Goal: Check status: Check status

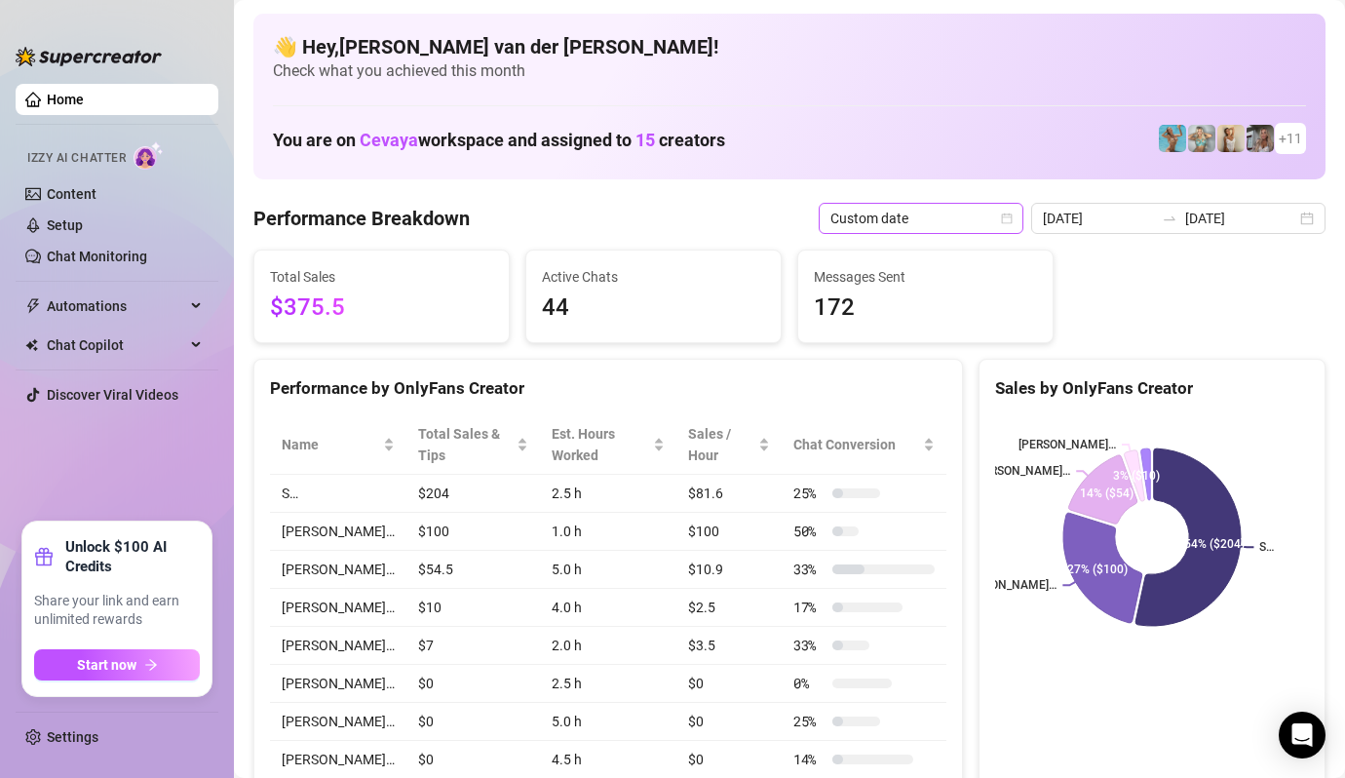
scroll to position [148, 0]
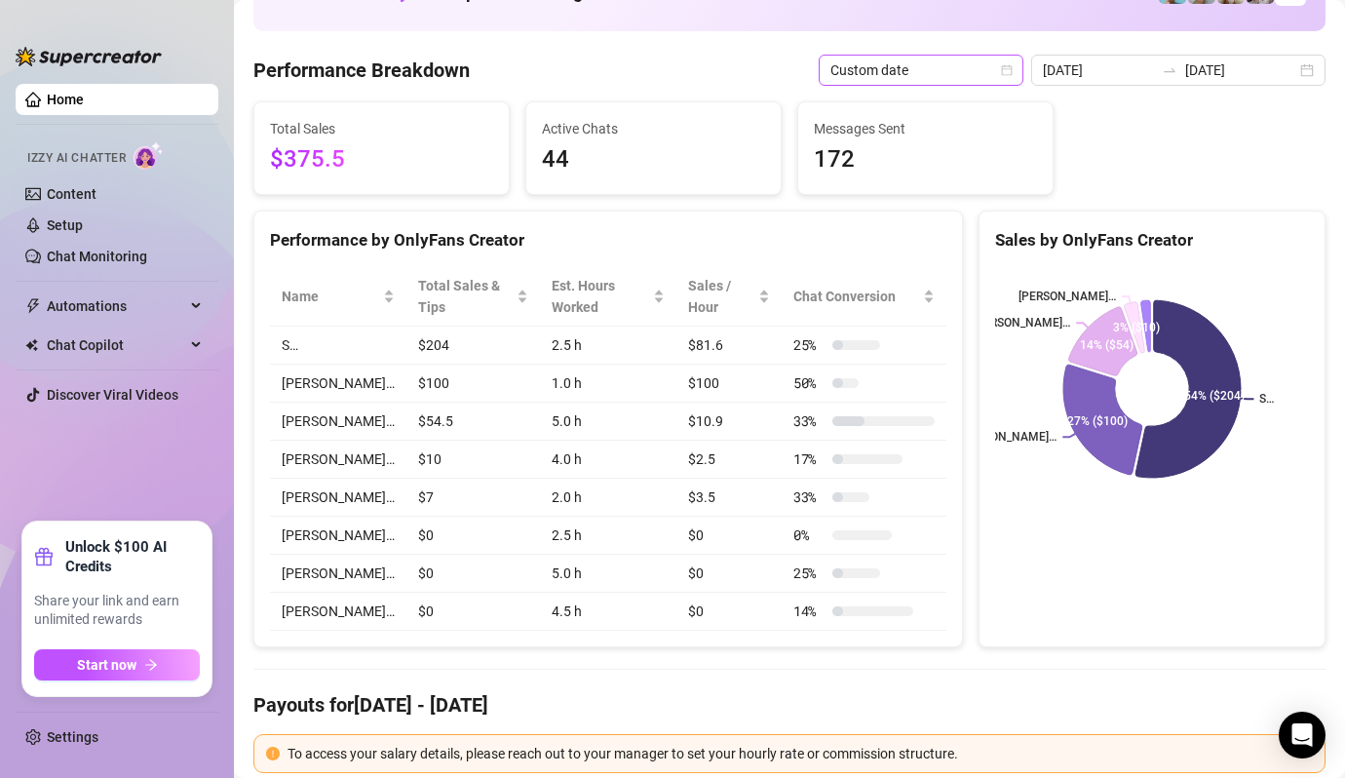
click at [1013, 69] on icon "calendar" at bounding box center [1007, 70] width 12 height 12
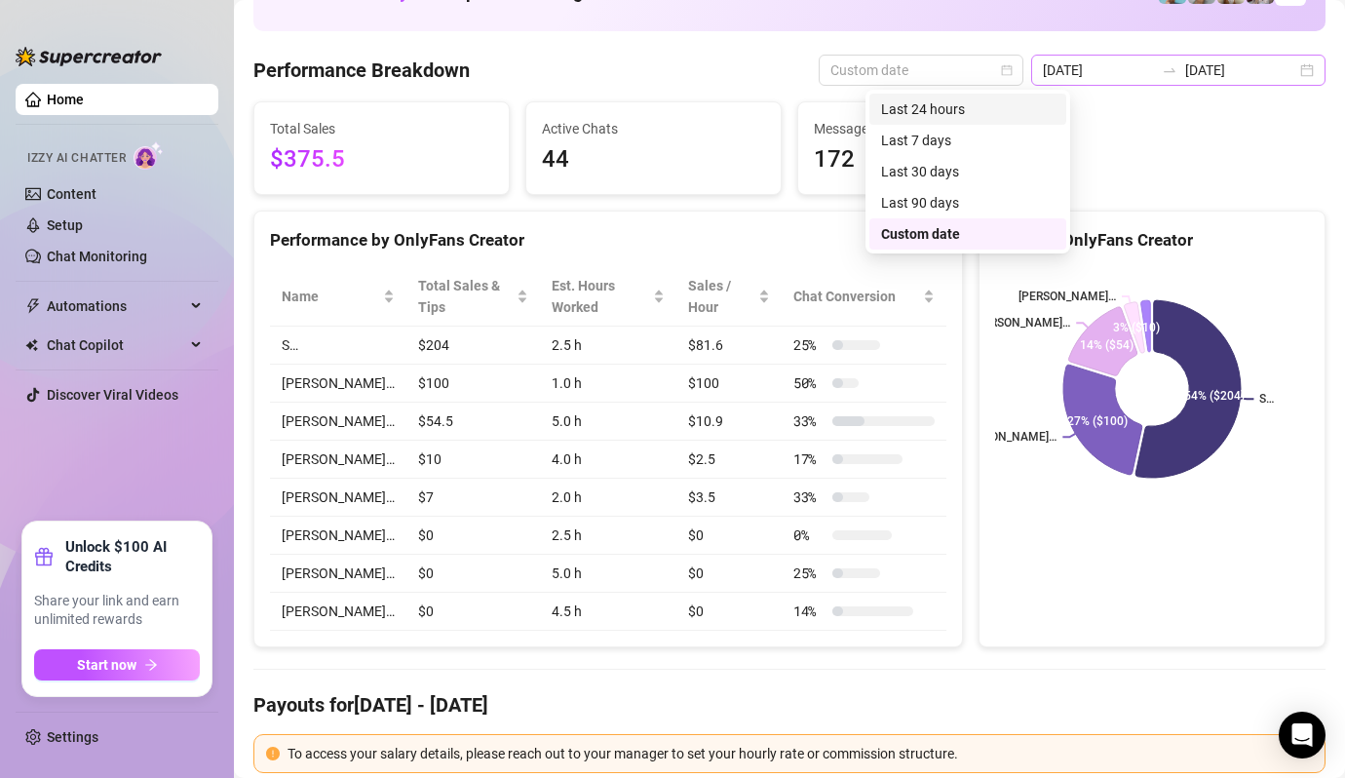
click at [1306, 70] on div "2025-08-28 2025-08-28" at bounding box center [1178, 70] width 294 height 31
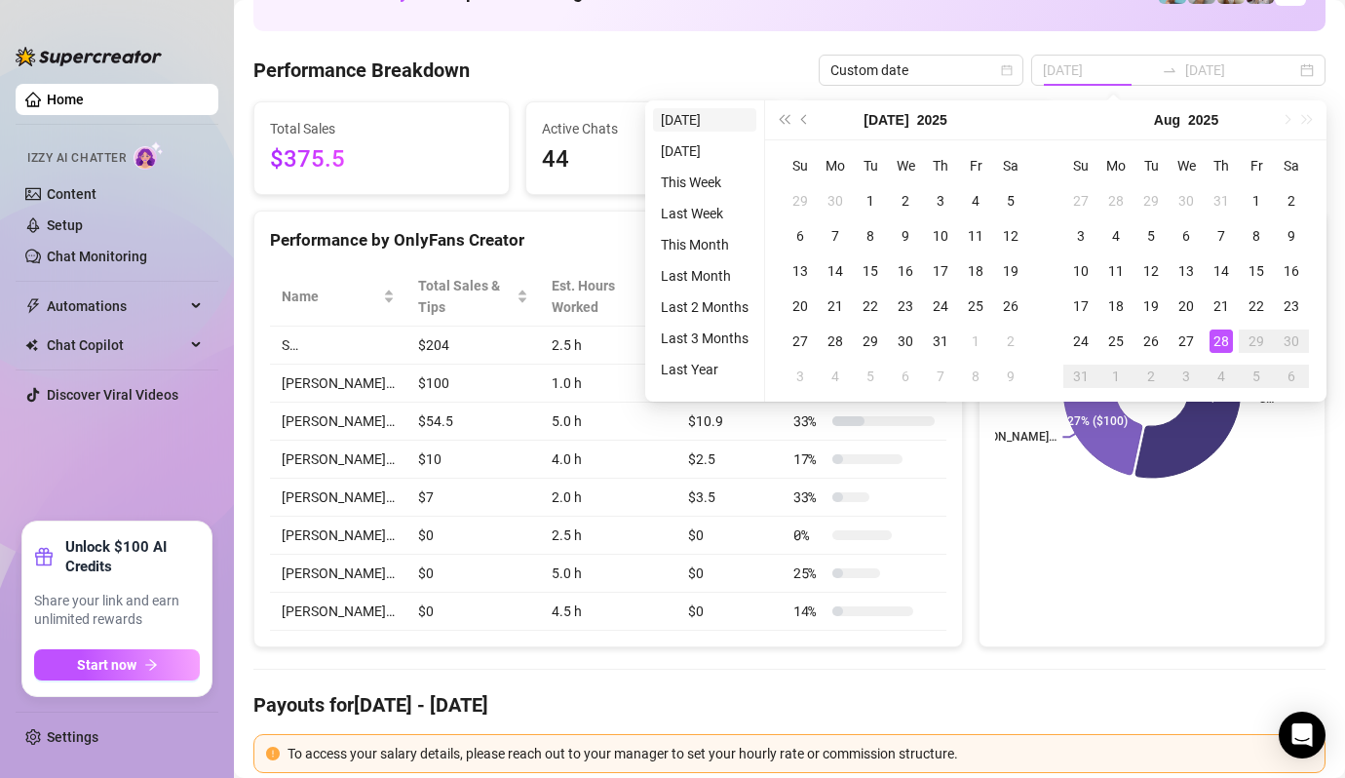
click at [703, 116] on li "[DATE]" at bounding box center [704, 119] width 103 height 23
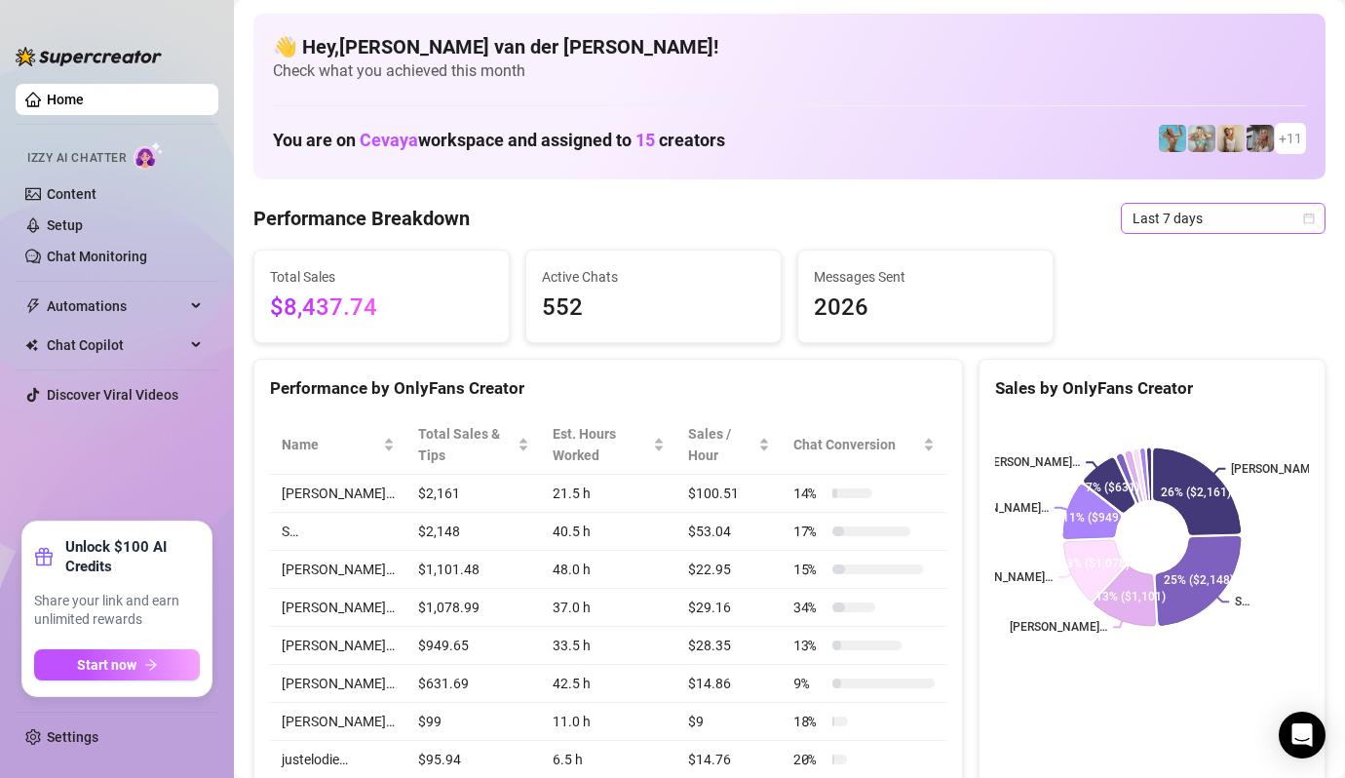
click at [1312, 218] on icon "calendar" at bounding box center [1309, 218] width 12 height 12
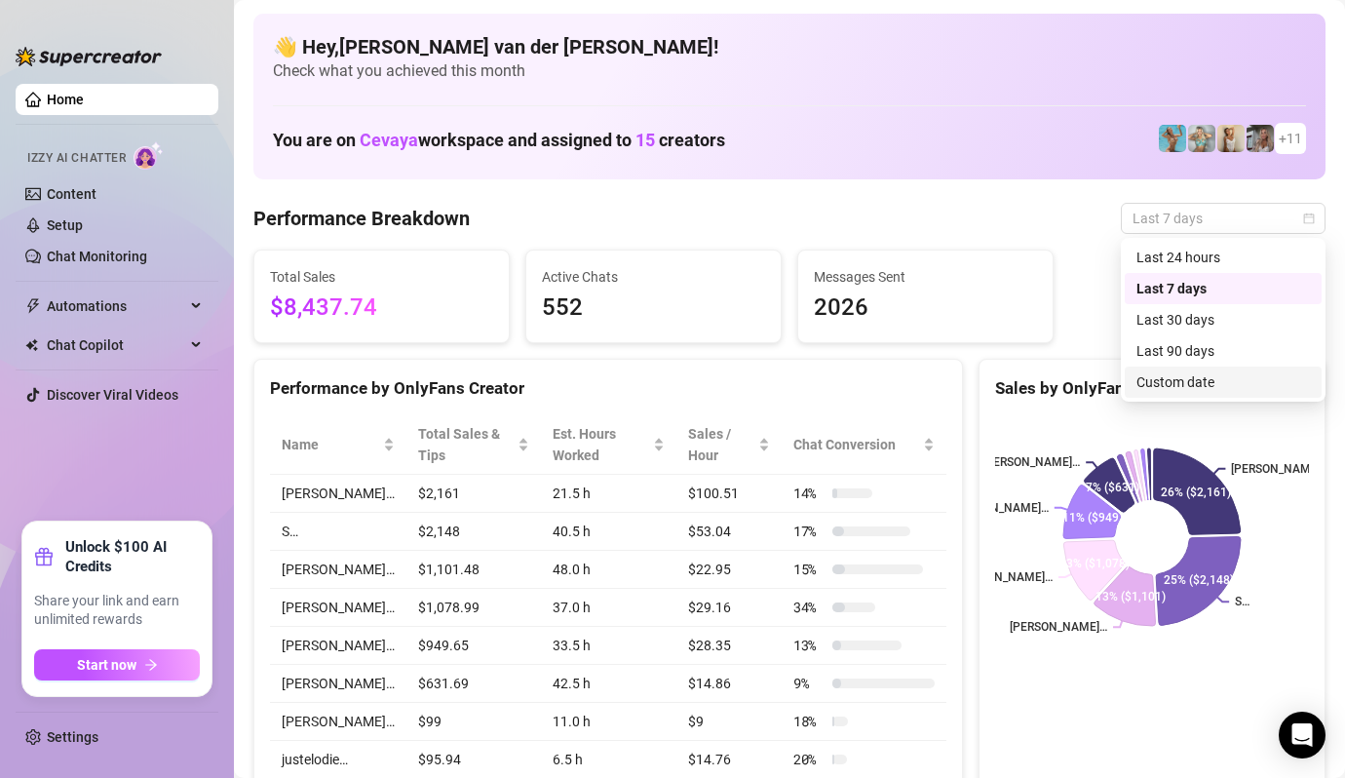
click at [1219, 385] on div "Custom date" at bounding box center [1222, 381] width 173 height 21
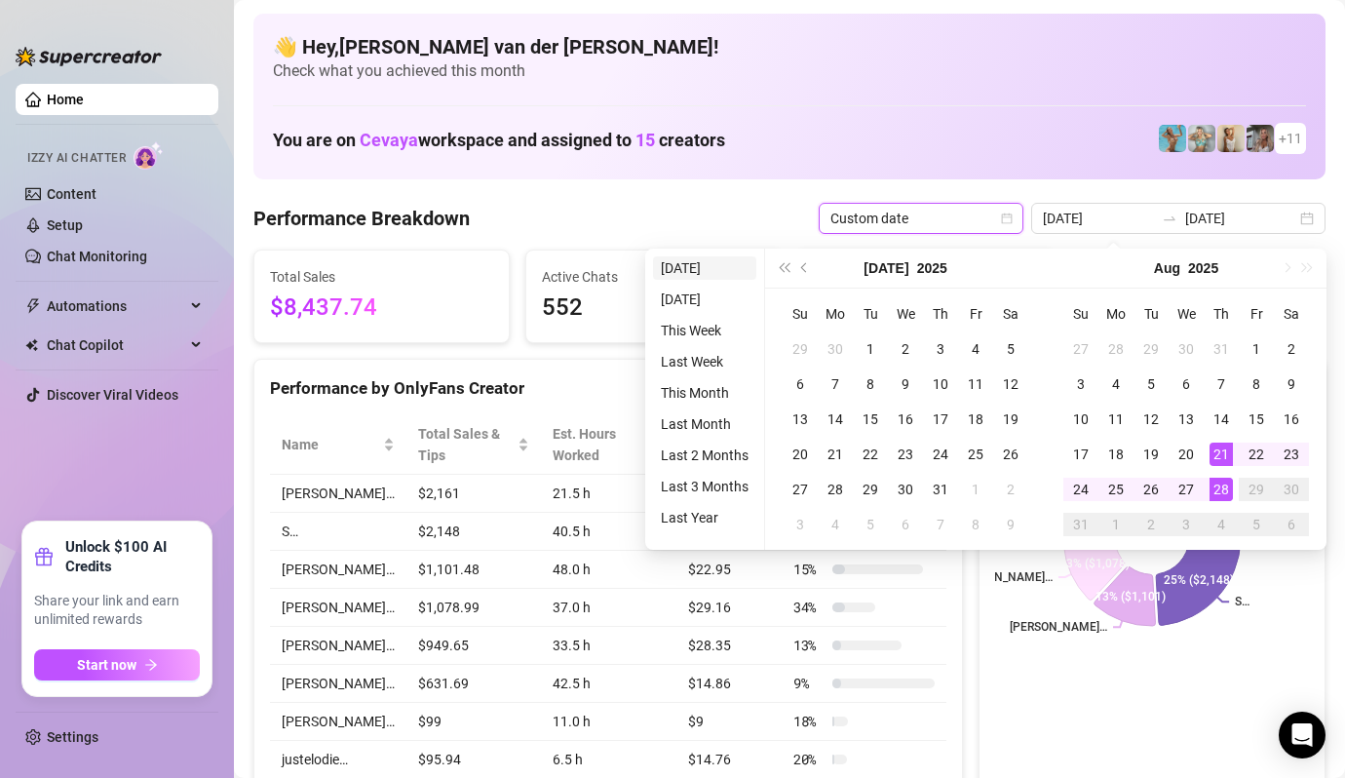
type input "[DATE]"
click at [711, 268] on li "[DATE]" at bounding box center [704, 267] width 103 height 23
type input "[DATE]"
